Goal: Transaction & Acquisition: Purchase product/service

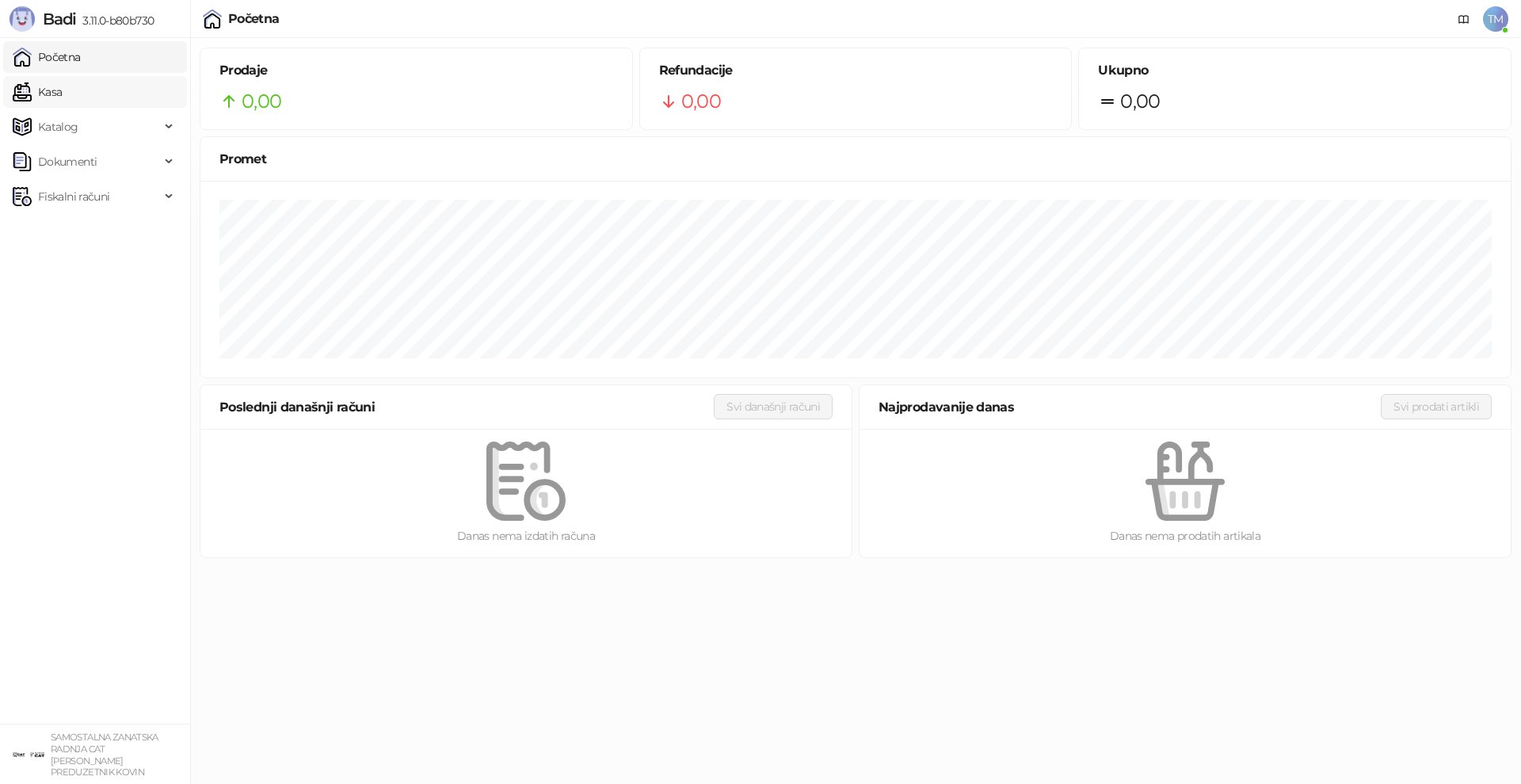
click at [50, 97] on link "Kasa" at bounding box center [38, 91] width 50 height 32
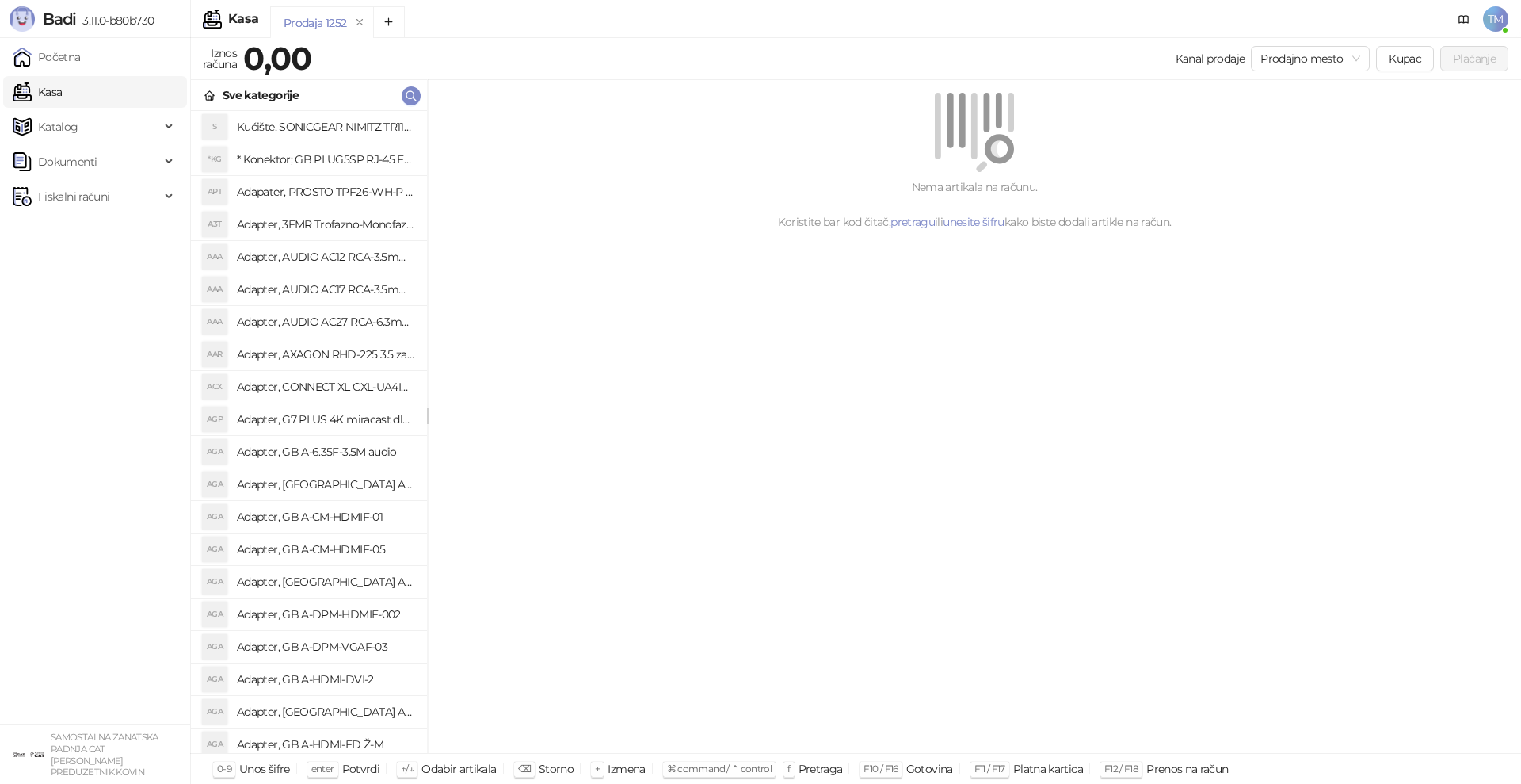
click at [851, 534] on div "Nema artikala na računu. Koristite bar kod čitač, pretragu ili unesite šifru ka…" at bounding box center [974, 417] width 1093 height 674
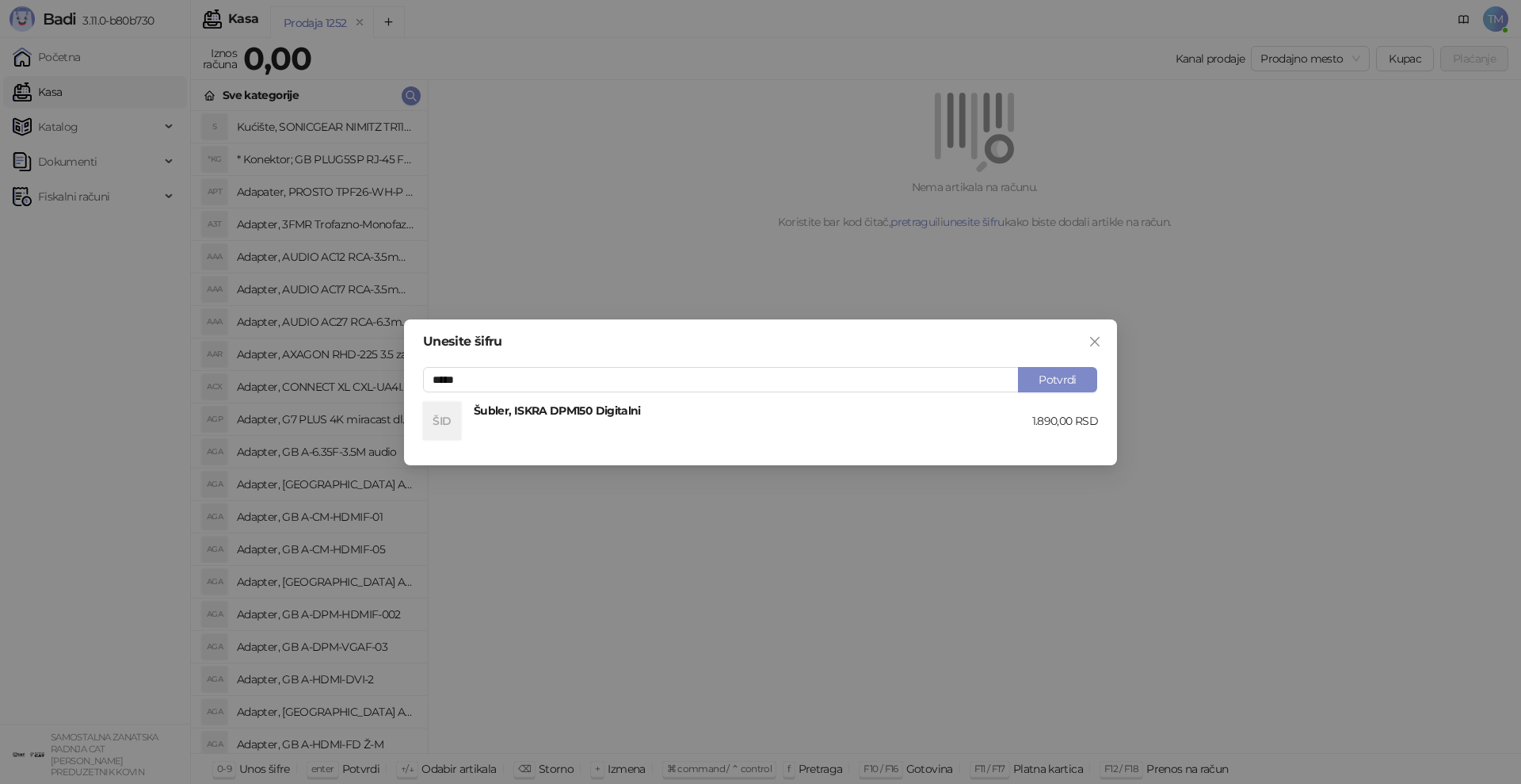
type input "*****"
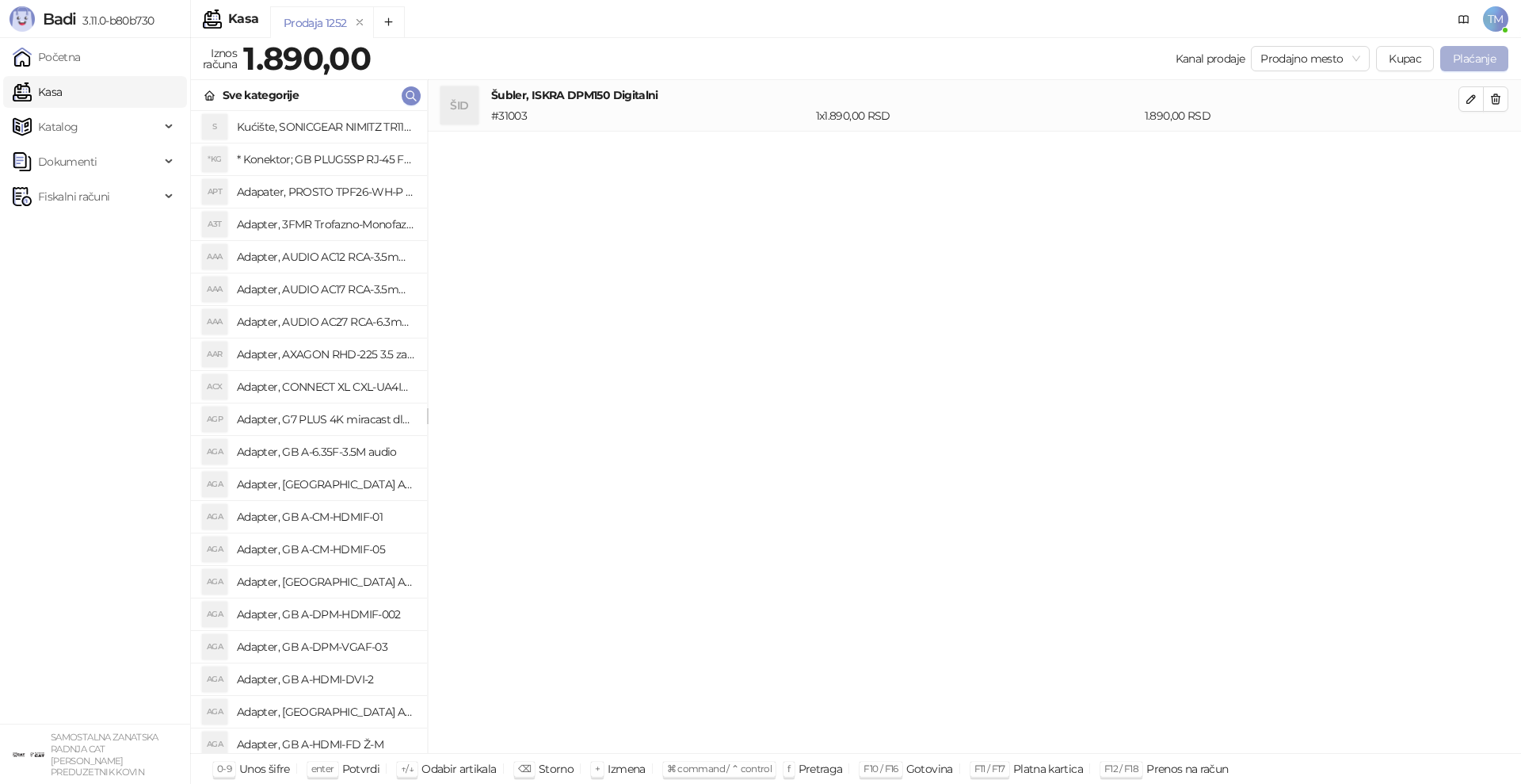
click at [1477, 56] on button "Plaćanje" at bounding box center [1475, 59] width 68 height 26
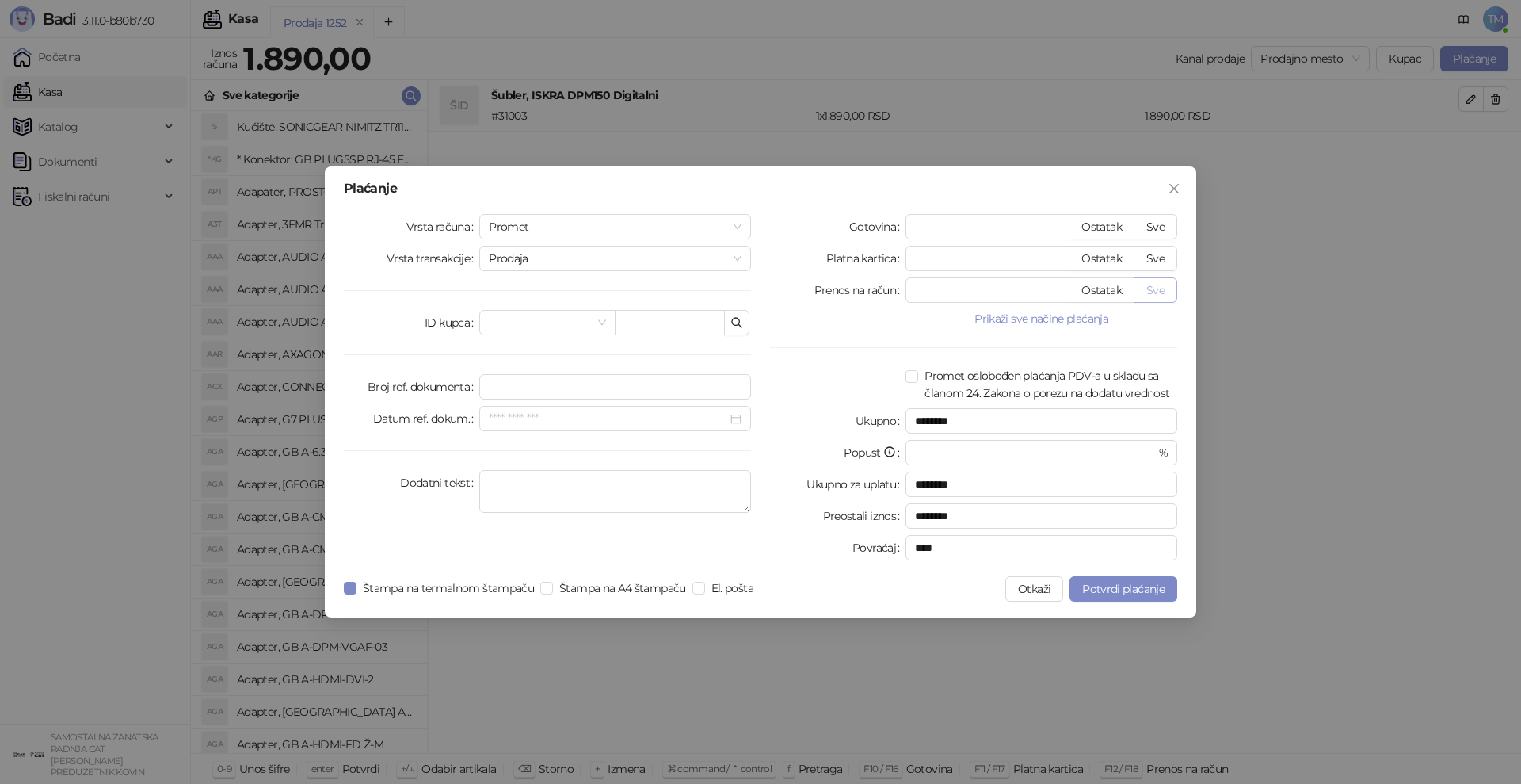
click at [1157, 291] on button "Sve" at bounding box center [1155, 290] width 44 height 26
type input "****"
click at [1119, 587] on span "Potvrdi plaćanje" at bounding box center [1123, 588] width 82 height 15
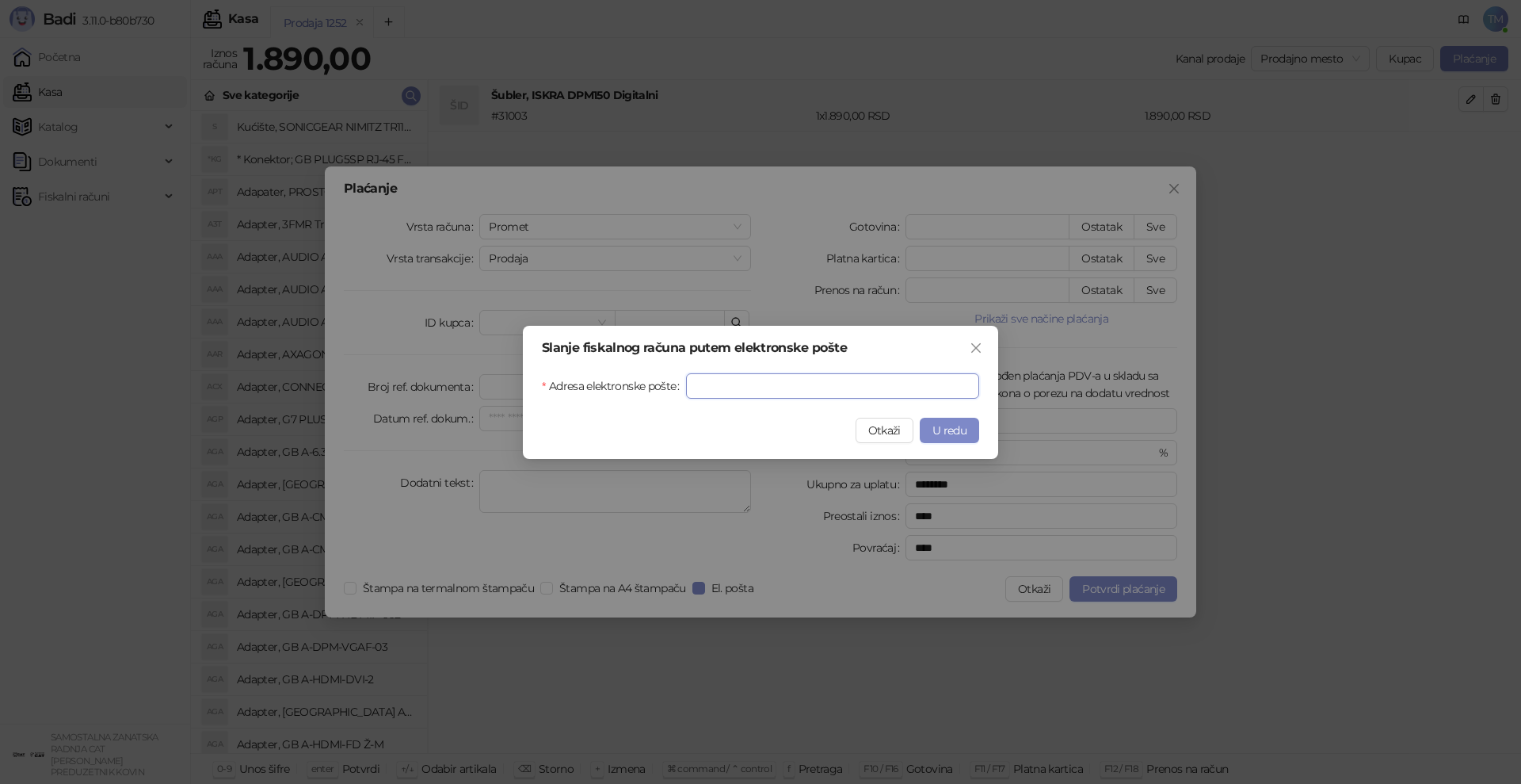
click at [752, 389] on input "Adresa elektronske pošte" at bounding box center [832, 386] width 293 height 26
type input "**********"
click at [946, 433] on span "U redu" at bounding box center [950, 430] width 34 height 15
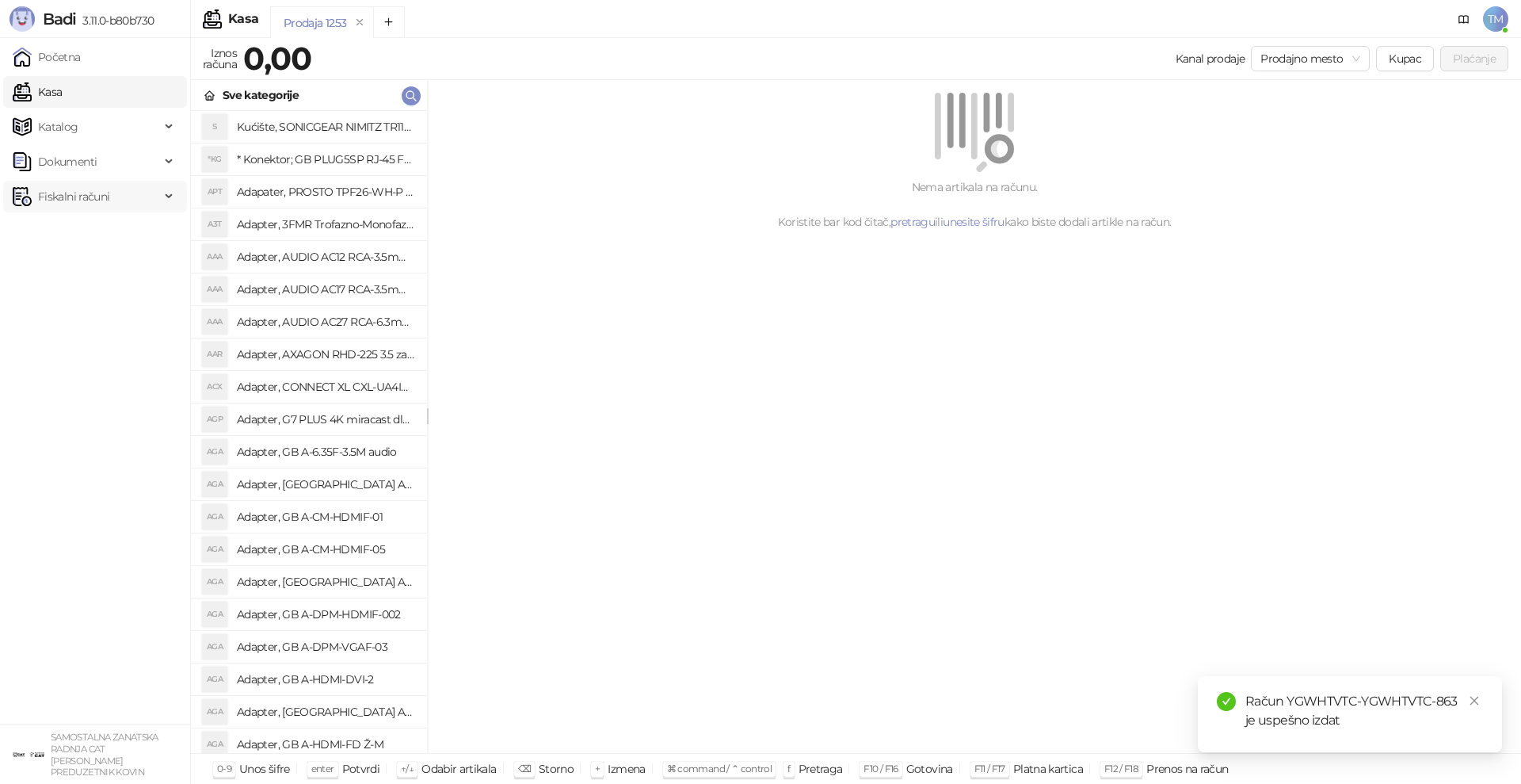
click at [68, 193] on span "Fiskalni računi" at bounding box center [73, 196] width 71 height 32
click at [83, 238] on link "Izdati računi" at bounding box center [61, 231] width 86 height 32
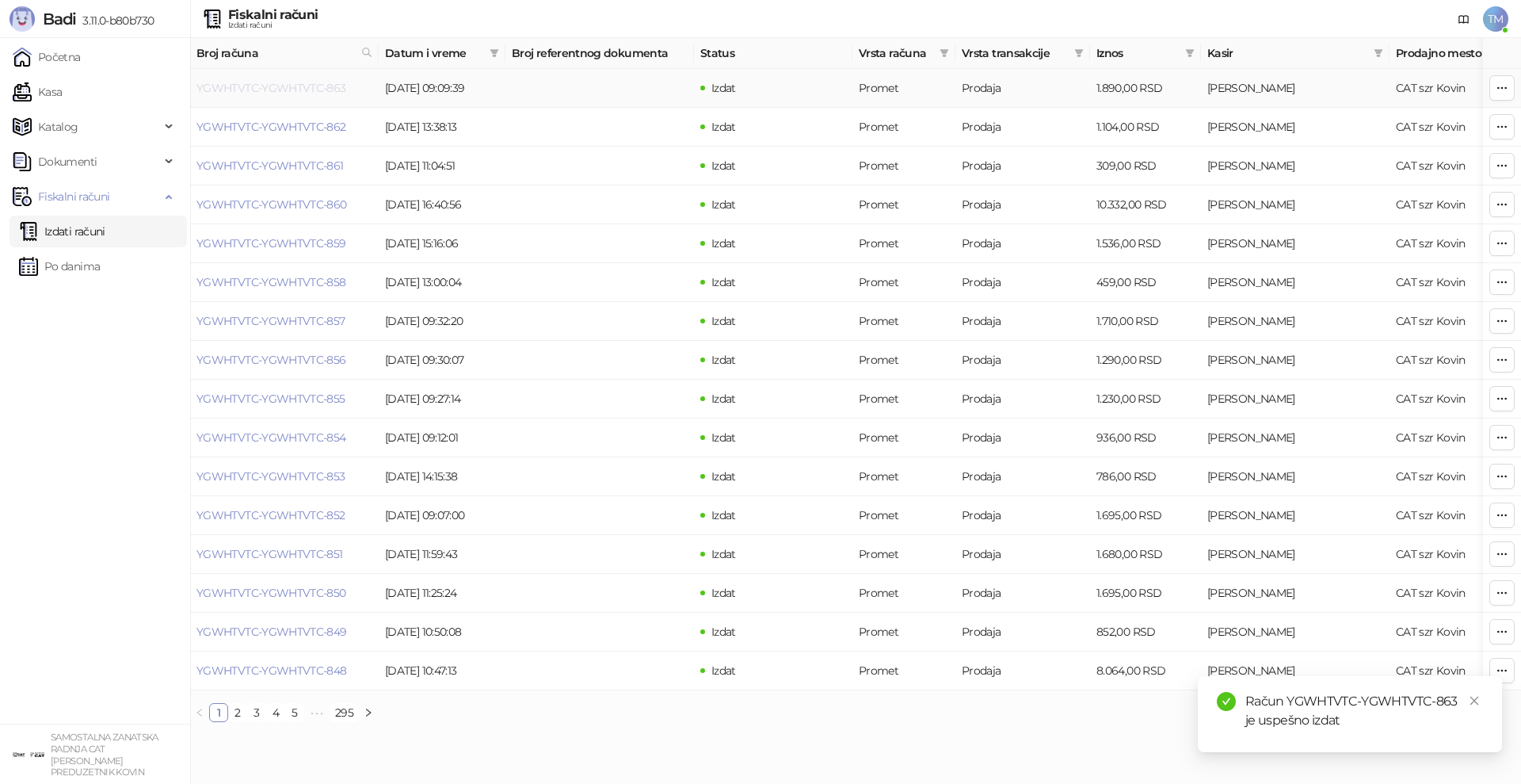
click at [278, 85] on link "YGWHTVTC-YGWHTVTC-863" at bounding box center [271, 88] width 149 height 15
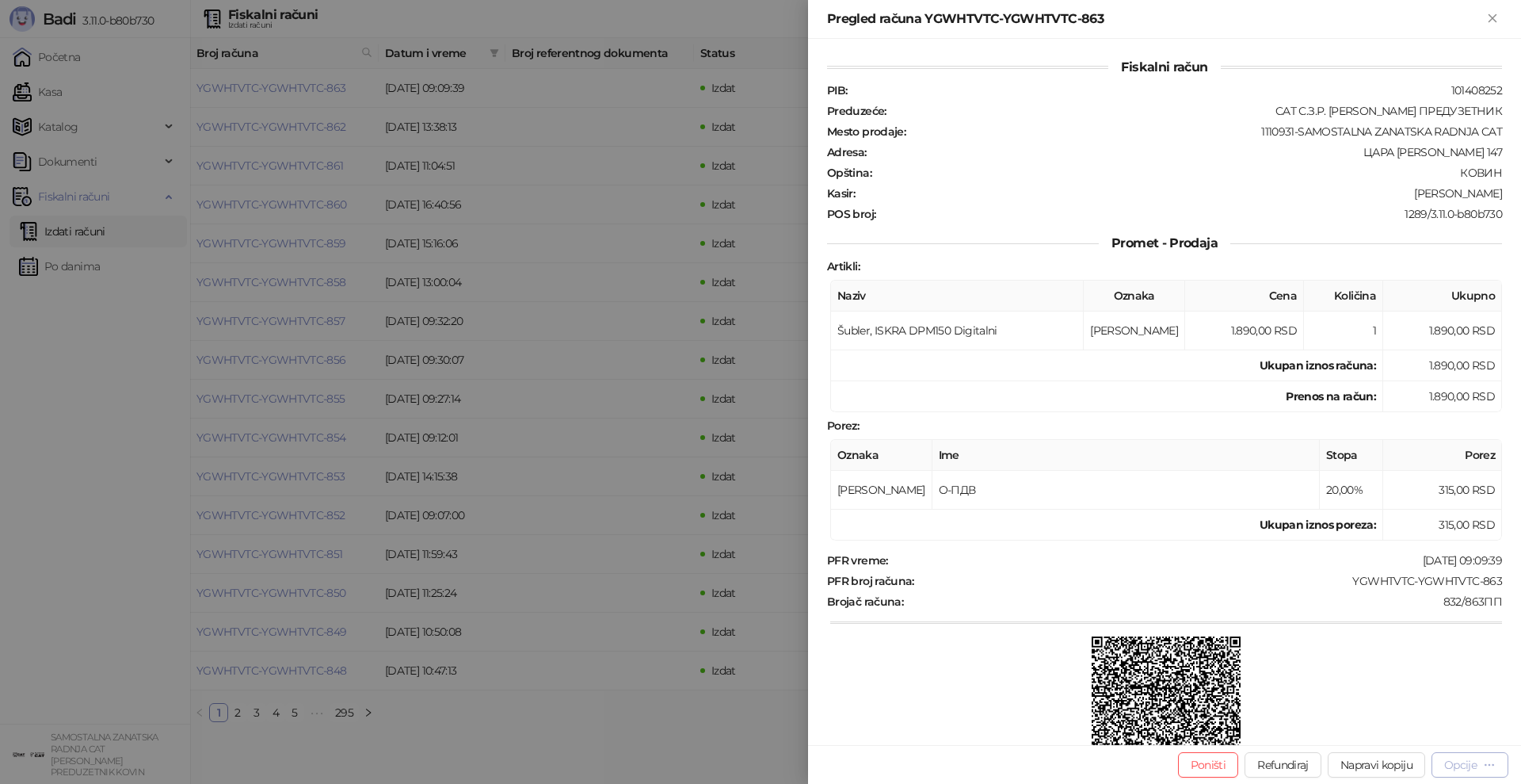
click at [1462, 764] on div "Opcije" at bounding box center [1460, 764] width 32 height 15
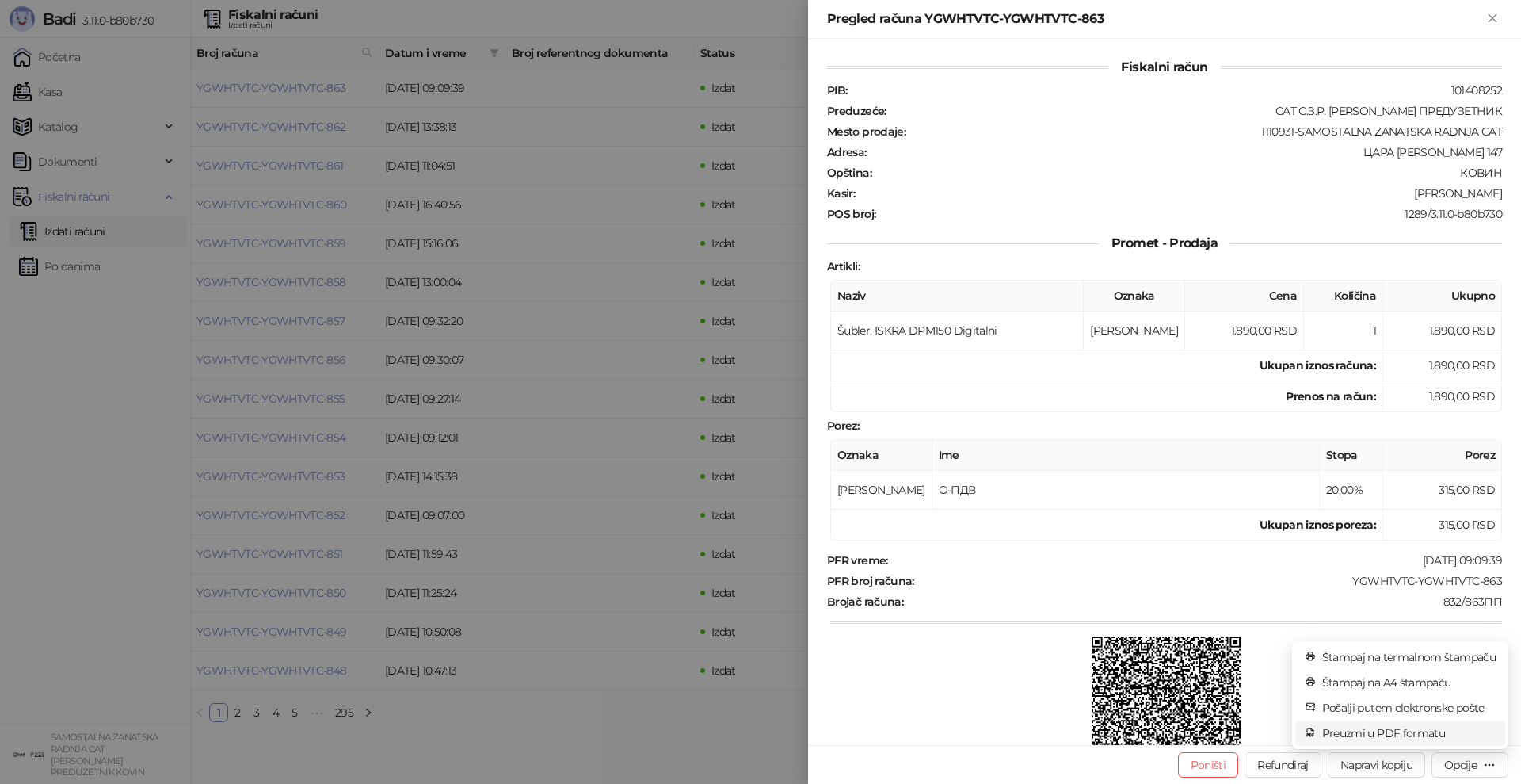
click at [1367, 728] on span "Preuzmi u PDF formatu" at bounding box center [1408, 733] width 173 height 17
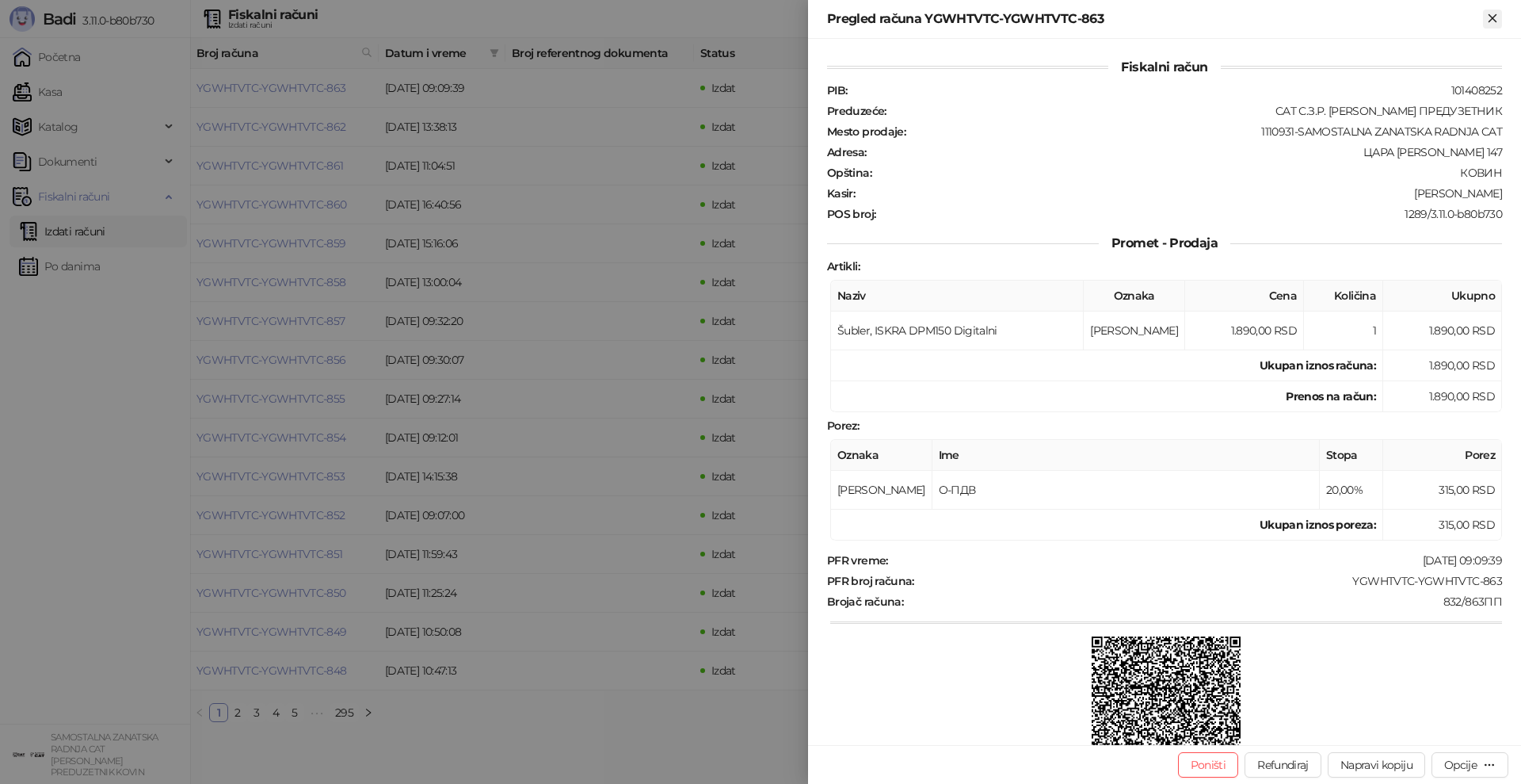
click at [1489, 16] on icon "Zatvori" at bounding box center [1493, 18] width 15 height 15
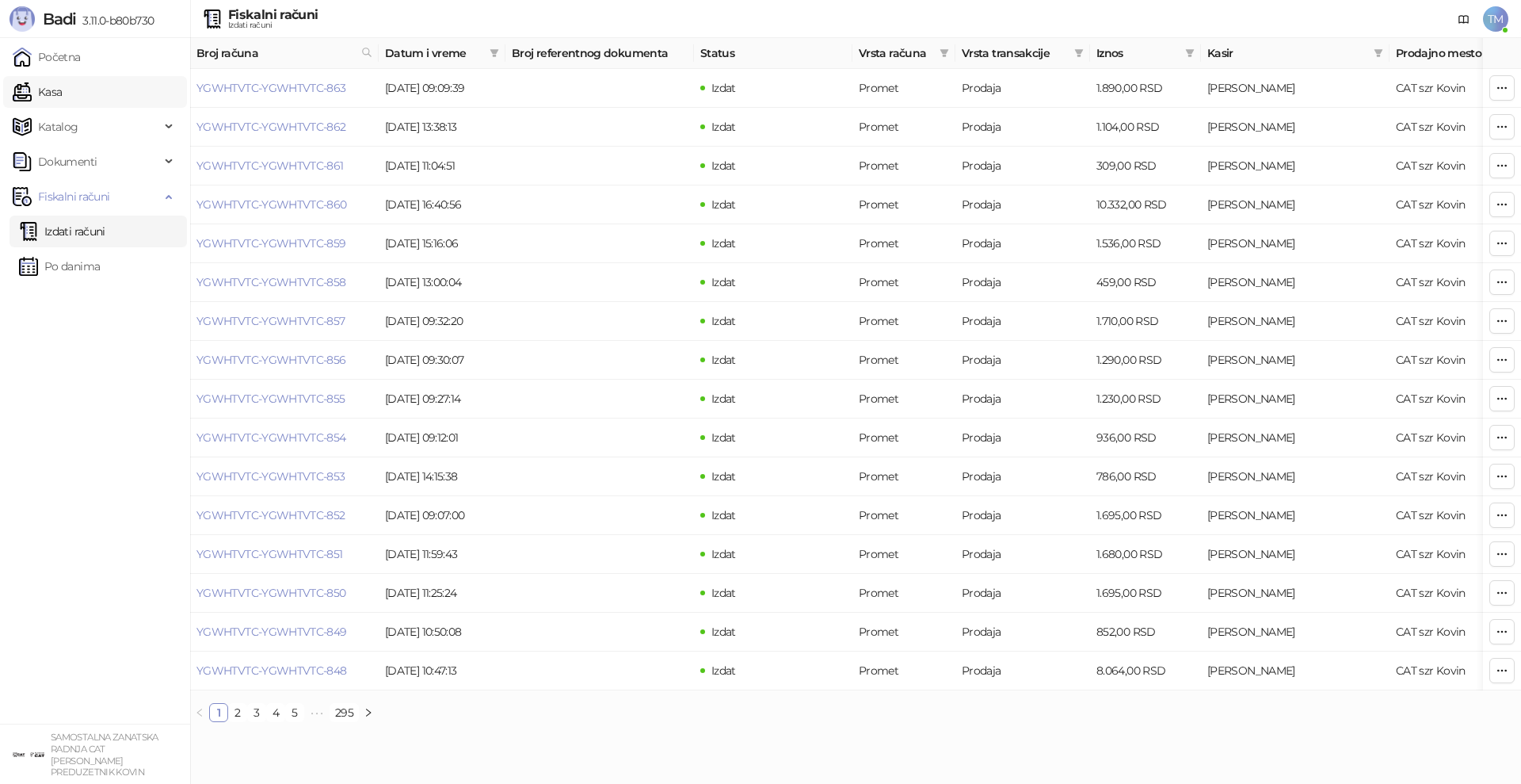
click at [50, 99] on link "Kasa" at bounding box center [38, 91] width 50 height 32
